Goal: Find specific page/section: Find specific page/section

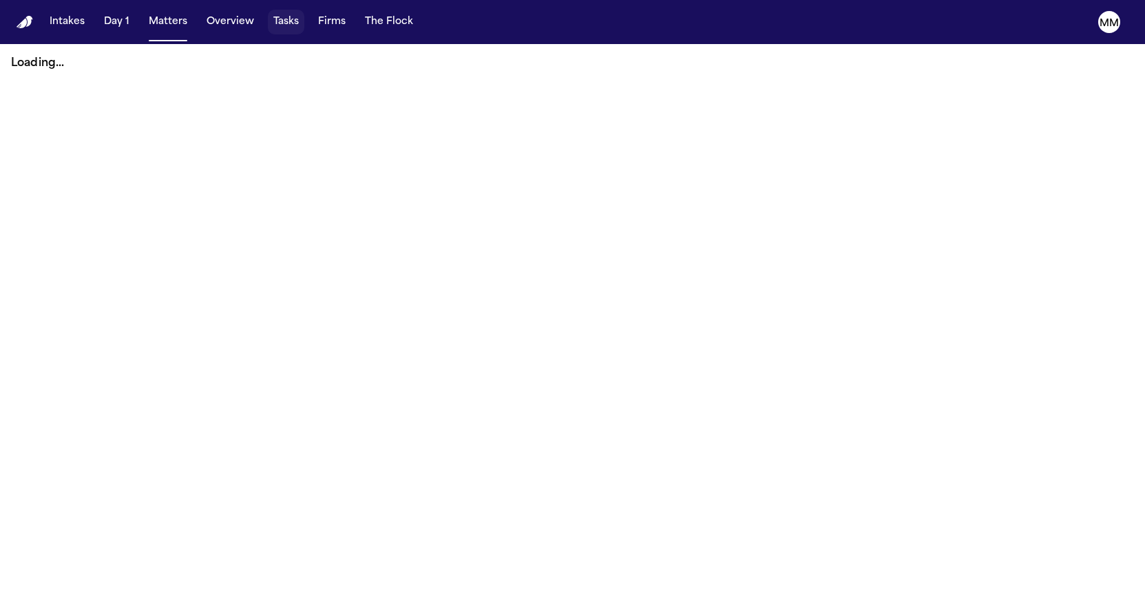
click at [275, 22] on button "Tasks" at bounding box center [286, 22] width 36 height 25
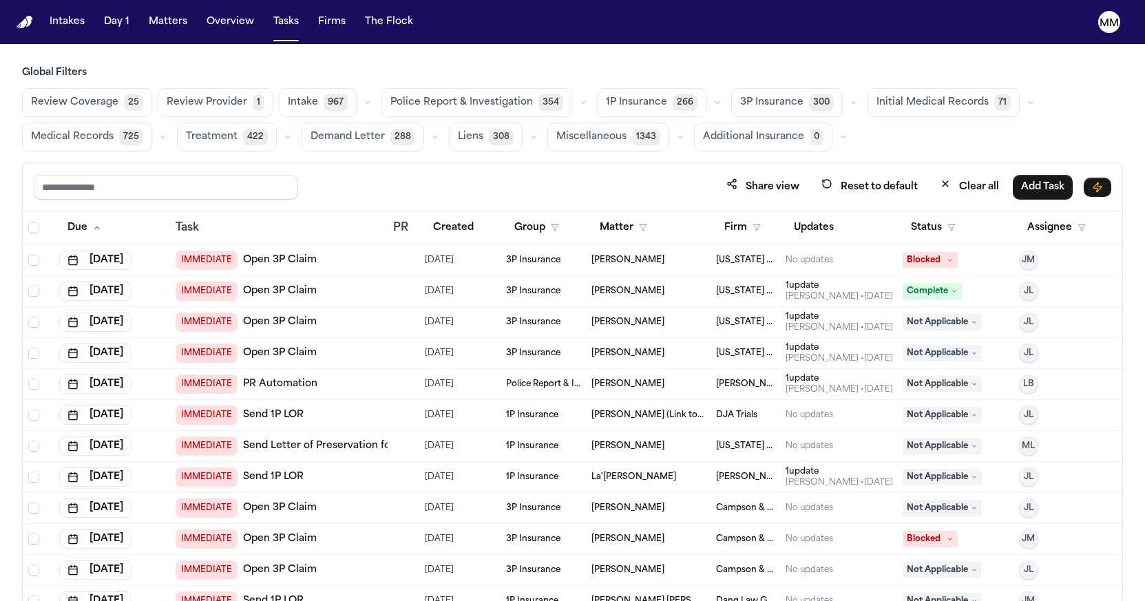
click at [284, 138] on icon "button" at bounding box center [288, 137] width 8 height 8
click at [226, 177] on span "Treatment Check-In" at bounding box center [233, 177] width 95 height 28
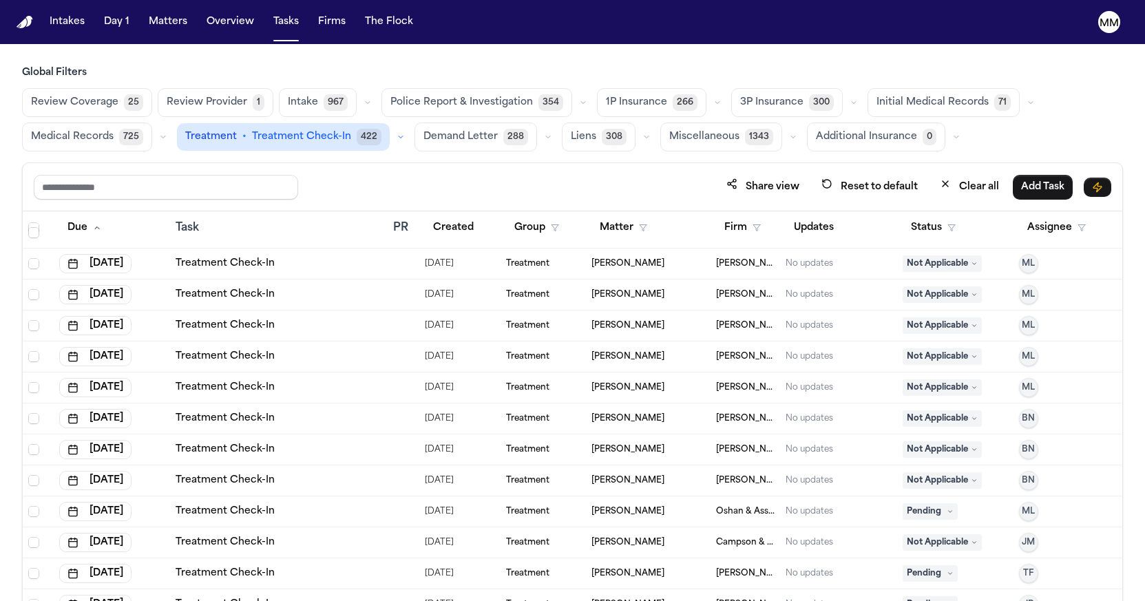
scroll to position [73024, 0]
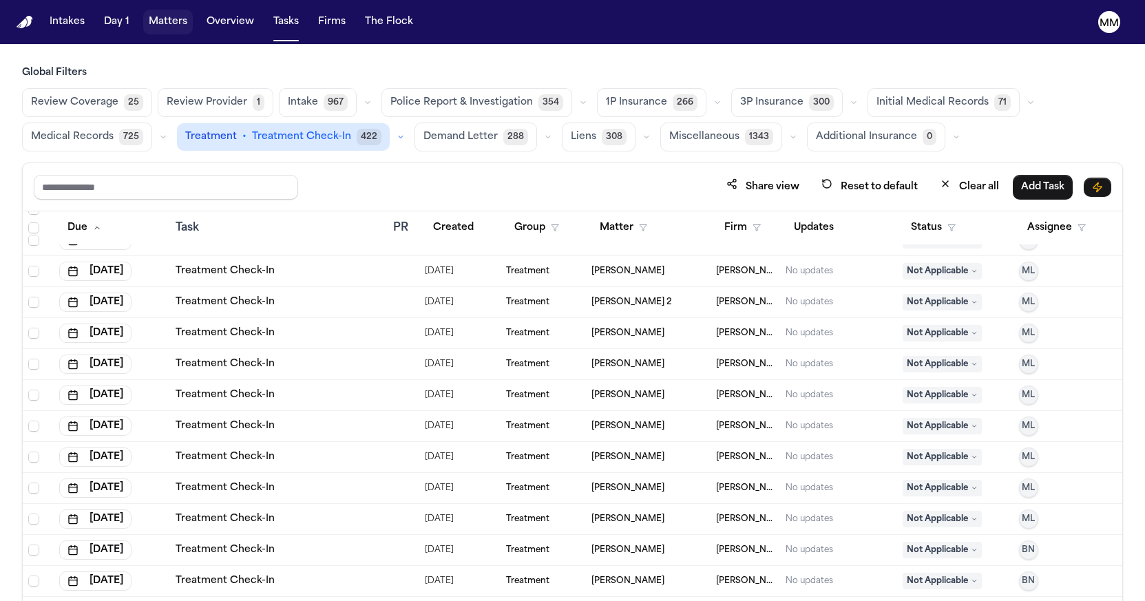
click at [176, 21] on button "Matters" at bounding box center [168, 22] width 50 height 25
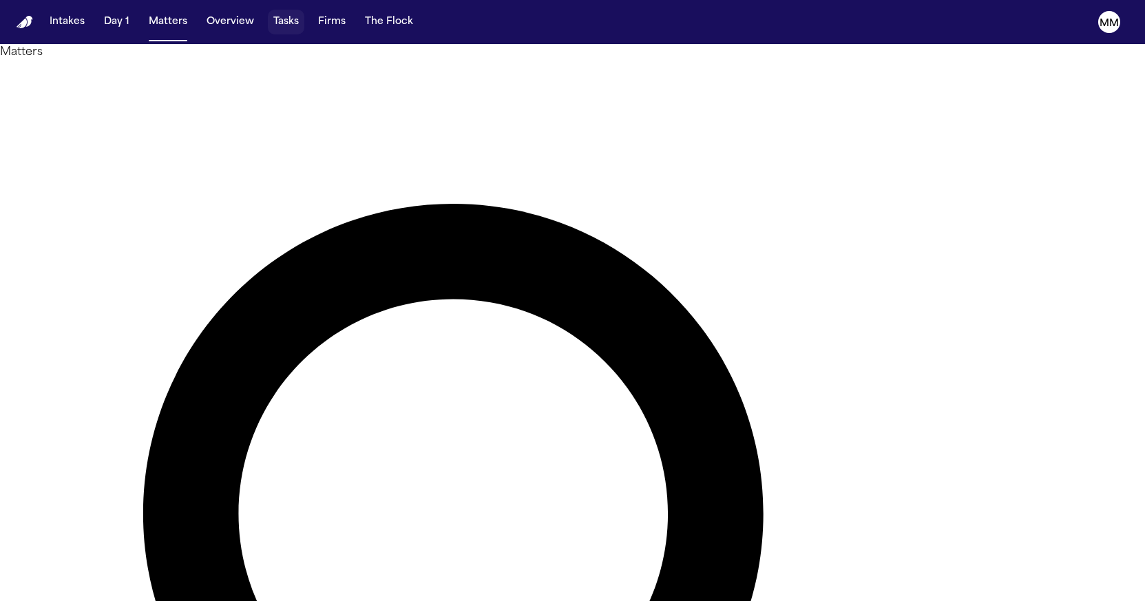
drag, startPoint x: 284, startPoint y: 27, endPoint x: 280, endPoint y: 43, distance: 16.2
click at [284, 27] on button "Tasks" at bounding box center [286, 22] width 36 height 25
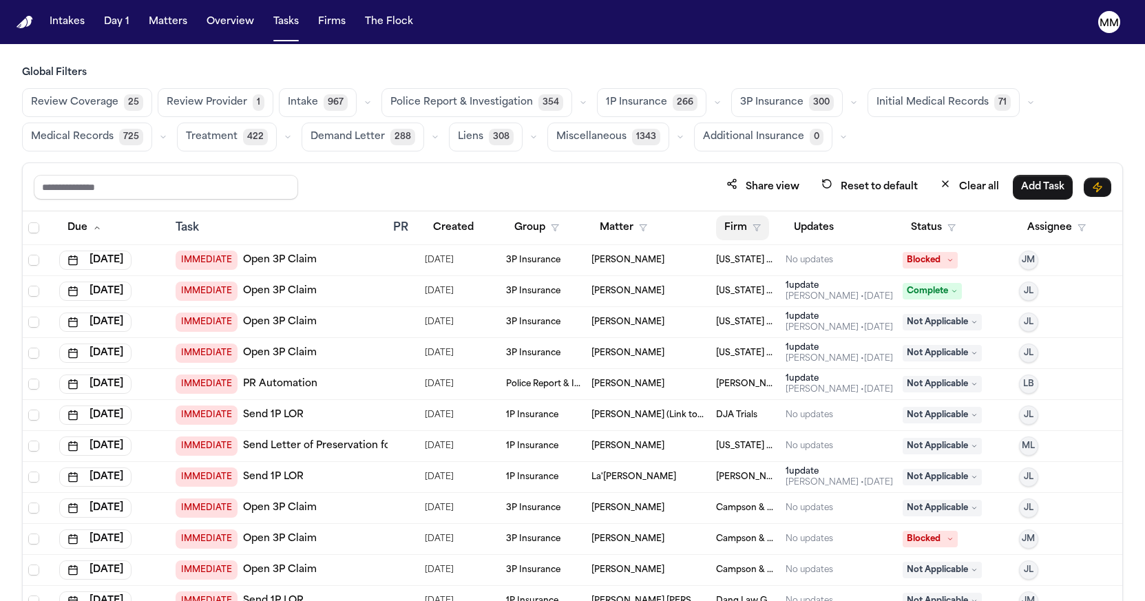
click at [738, 222] on button "Firm" at bounding box center [742, 228] width 53 height 25
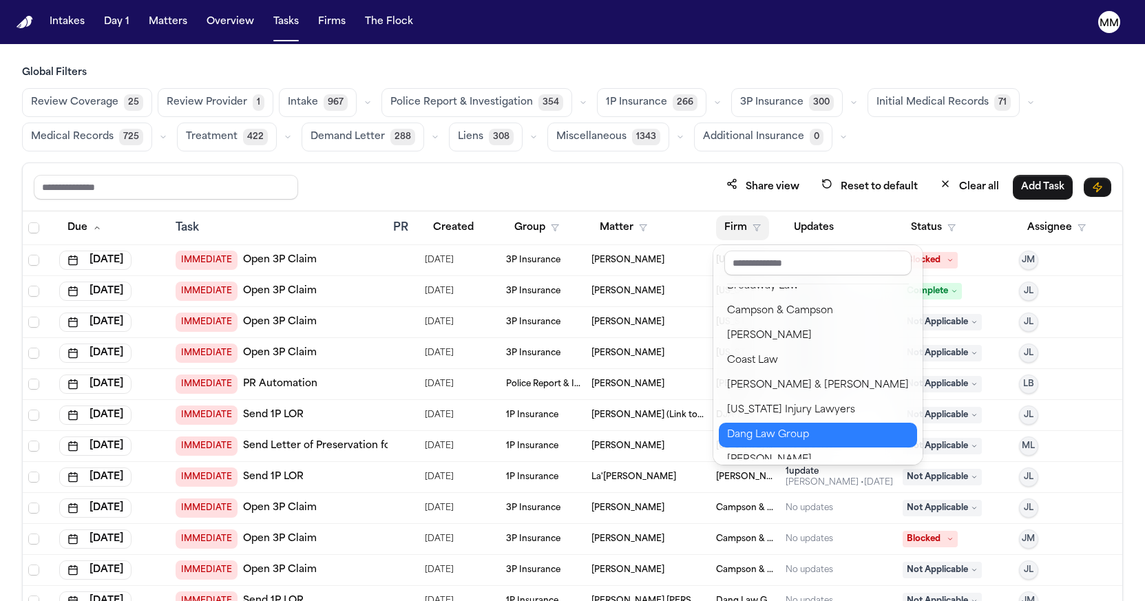
scroll to position [238, 0]
